Goal: Use online tool/utility: Utilize a website feature to perform a specific function

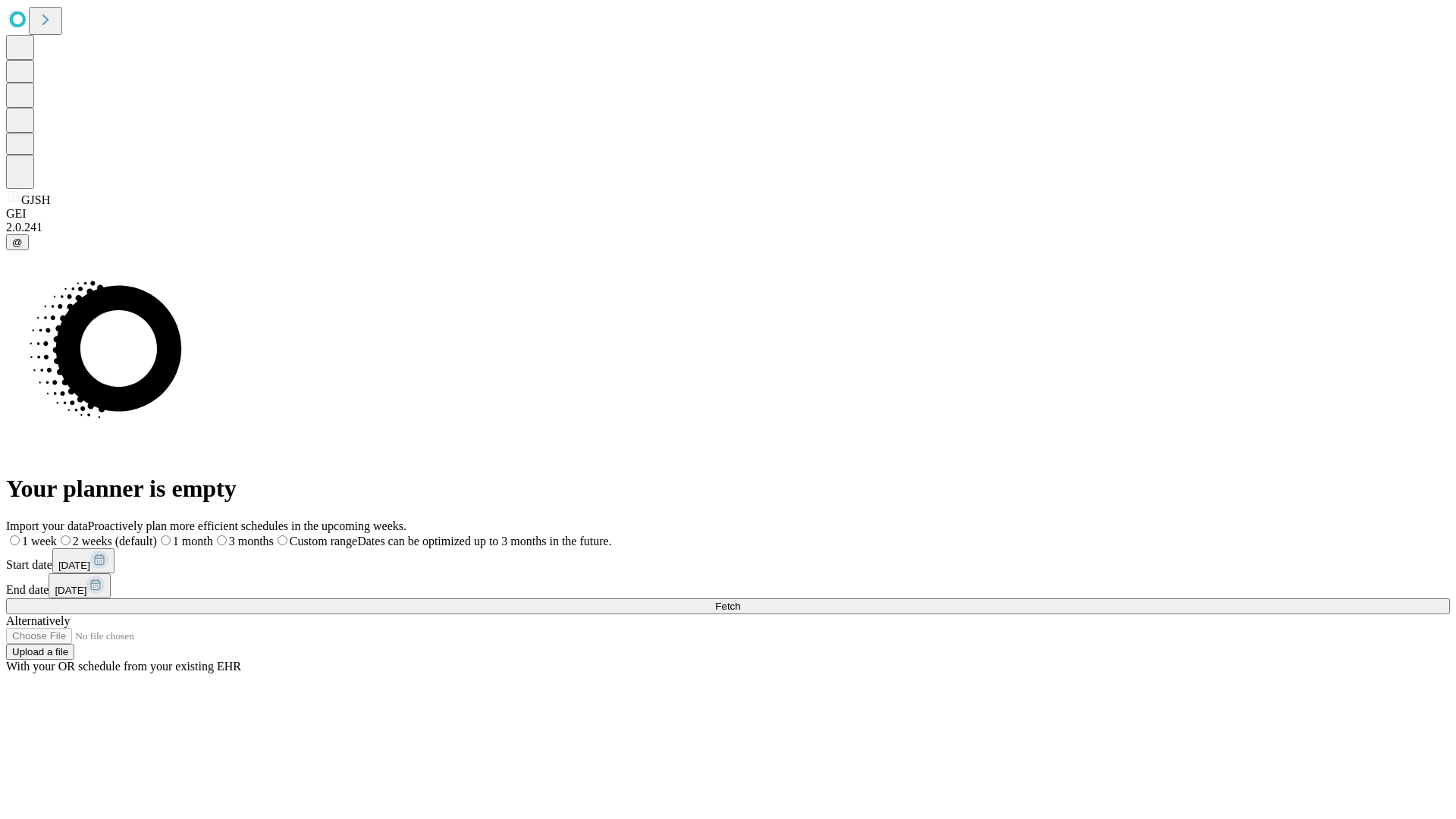
click at [740, 601] on span "Fetch" at bounding box center [727, 606] width 25 height 11
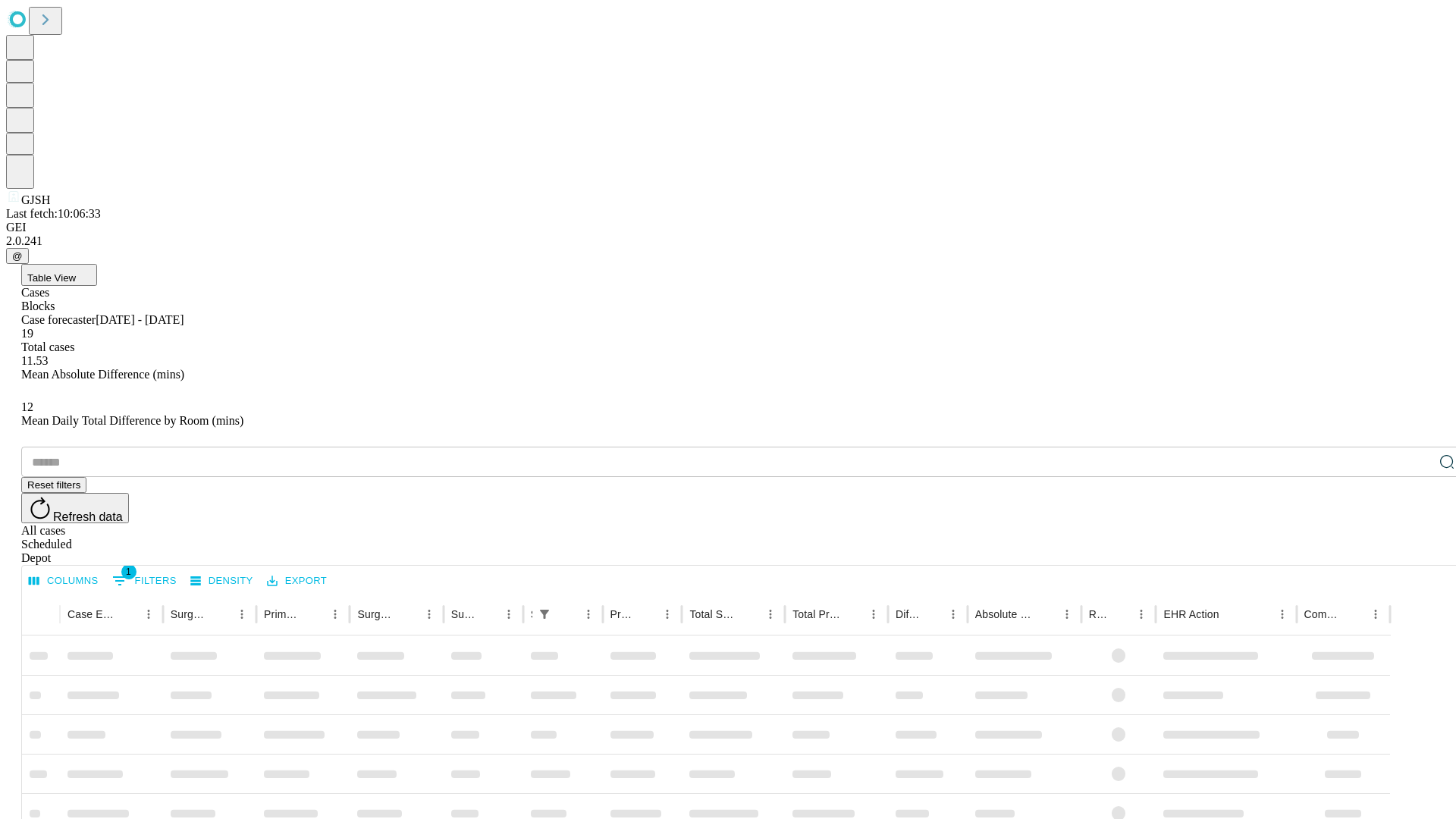
click at [76, 272] on span "Table View" at bounding box center [52, 277] width 49 height 11
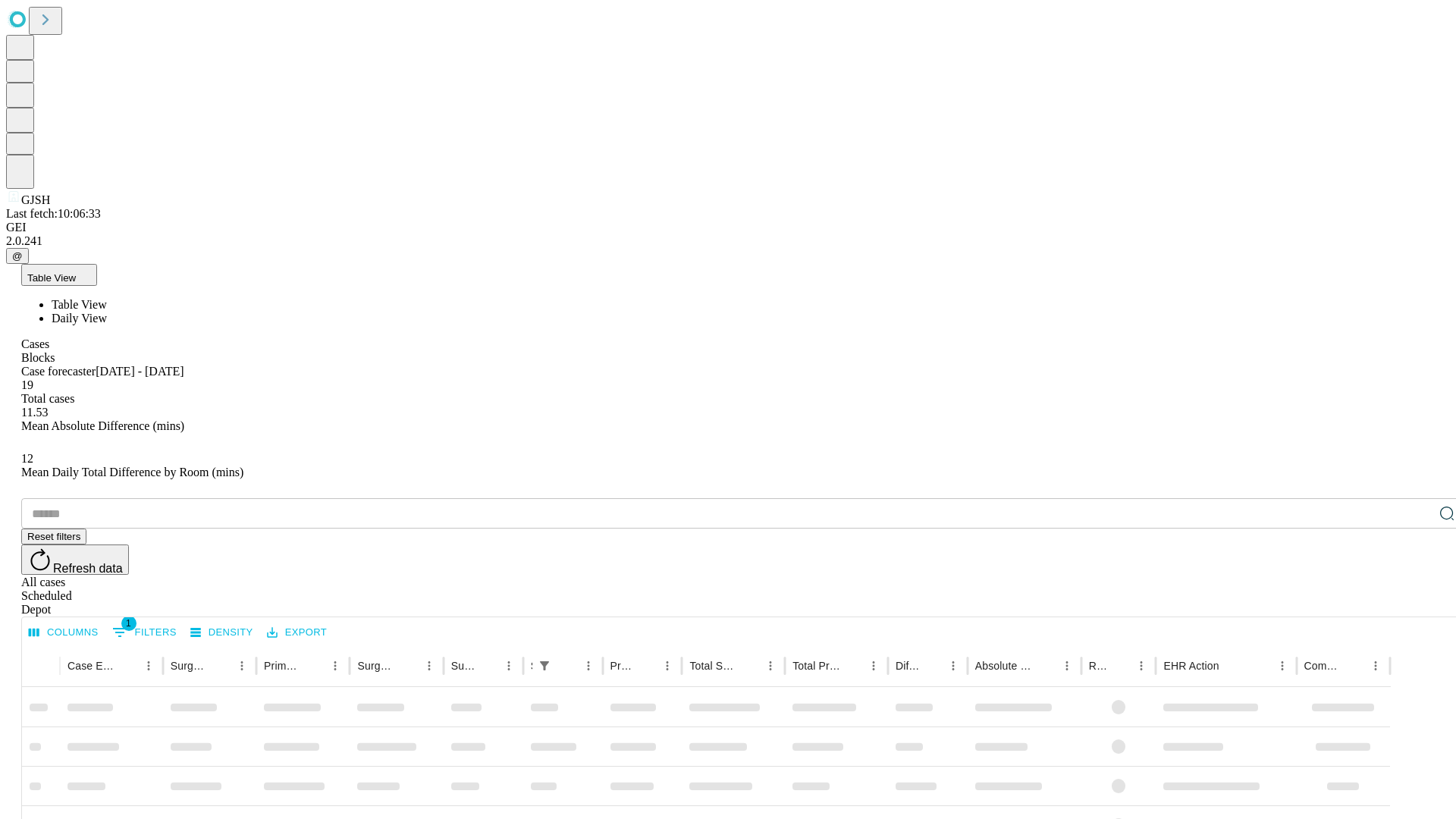
click at [107, 311] on span "Daily View" at bounding box center [79, 318] width 55 height 13
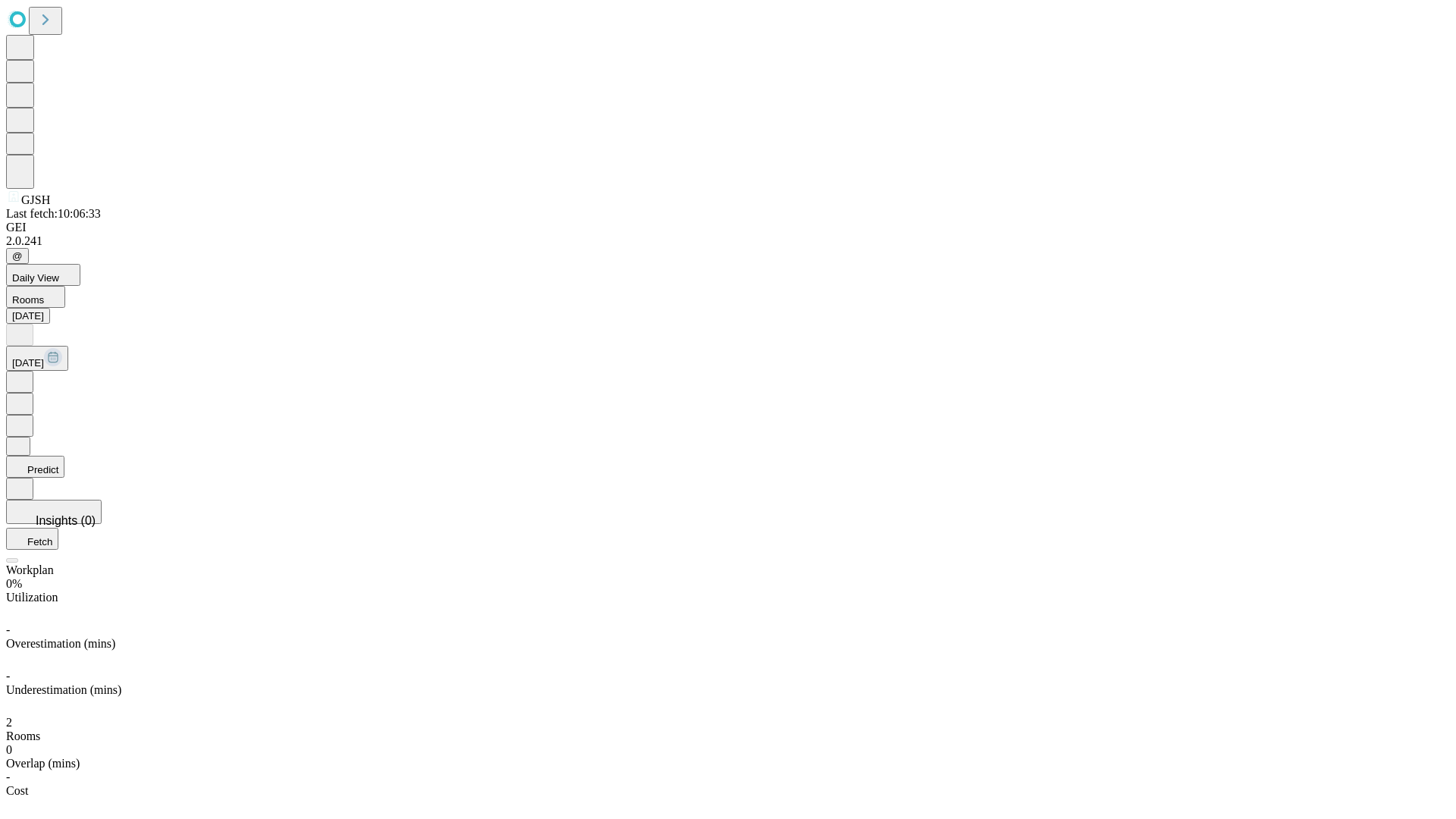
click at [65, 456] on button "Predict" at bounding box center [35, 466] width 58 height 22
